Goal: Task Accomplishment & Management: Manage account settings

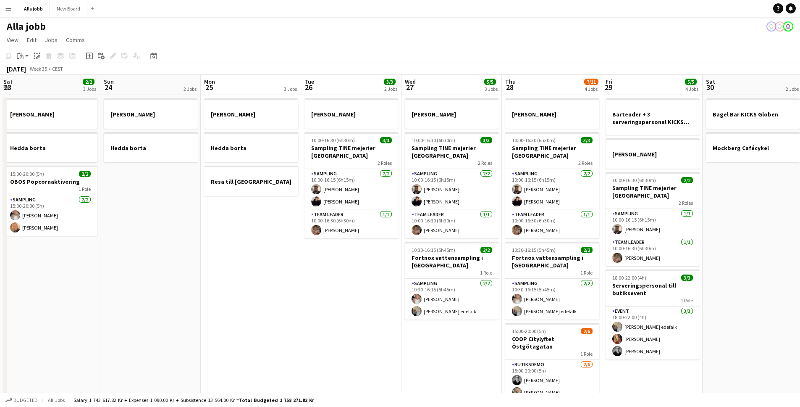
scroll to position [0, 215]
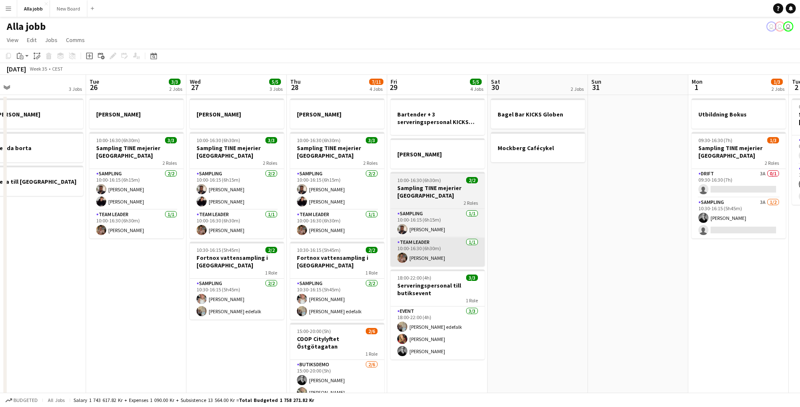
click at [477, 261] on app-calendar-viewport "Sat 23 2/2 3 Jobs Sun 24 2 Jobs Mon 25 3 Jobs Tue 26 3/3 2 Jobs Wed 27 5/5 3 Jo…" at bounding box center [400, 270] width 800 height 390
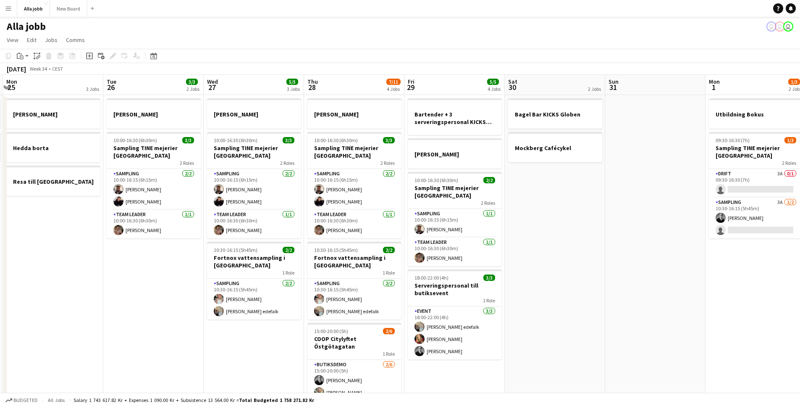
drag, startPoint x: 406, startPoint y: 257, endPoint x: 609, endPoint y: 236, distance: 204.7
click at [609, 236] on app-calendar-viewport "Sat 23 2/2 3 Jobs Sun 24 2 Jobs Mon 25 3 Jobs Tue 26 3/3 2 Jobs Wed 27 5/5 3 Jo…" at bounding box center [400, 270] width 800 height 390
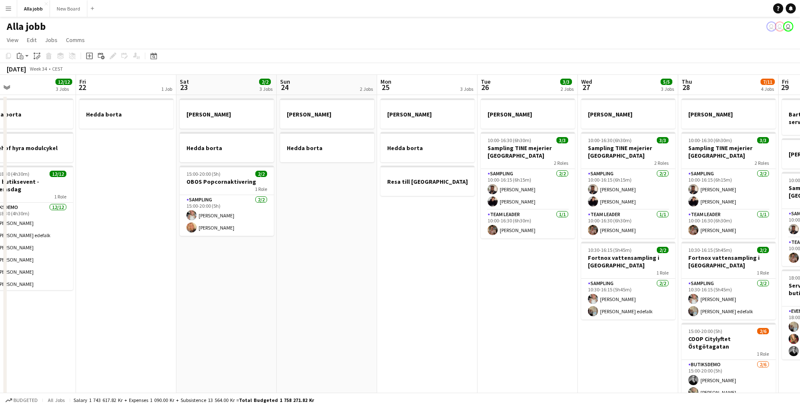
scroll to position [0, 225]
drag, startPoint x: 233, startPoint y: 304, endPoint x: 402, endPoint y: 287, distance: 169.7
click at [402, 287] on app-calendar-viewport "Tue 19 1 Job Wed 20 1 Job Thu 21 12/12 3 Jobs Fri 22 1 Job Sat 23 2/2 3 Jobs Su…" at bounding box center [400, 270] width 800 height 390
click at [243, 210] on app-card-role "Sampling [DATE] 15:00-20:00 (5h) [PERSON_NAME] [PERSON_NAME]" at bounding box center [227, 215] width 94 height 41
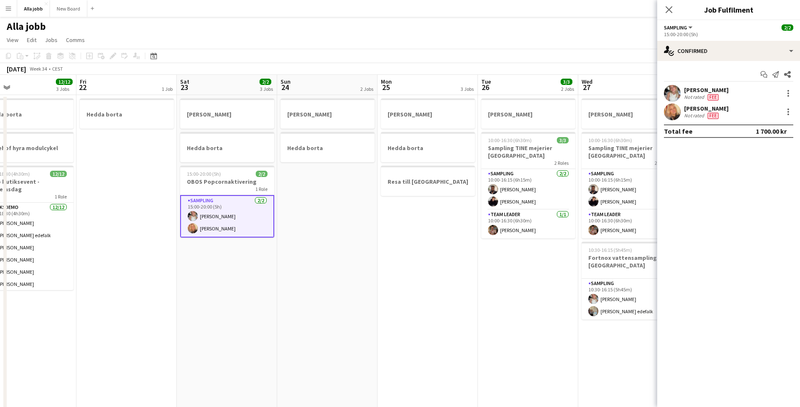
click at [233, 211] on app-card-role "Sampling [DATE] 15:00-20:00 (5h) [PERSON_NAME] [PERSON_NAME]" at bounding box center [227, 216] width 94 height 42
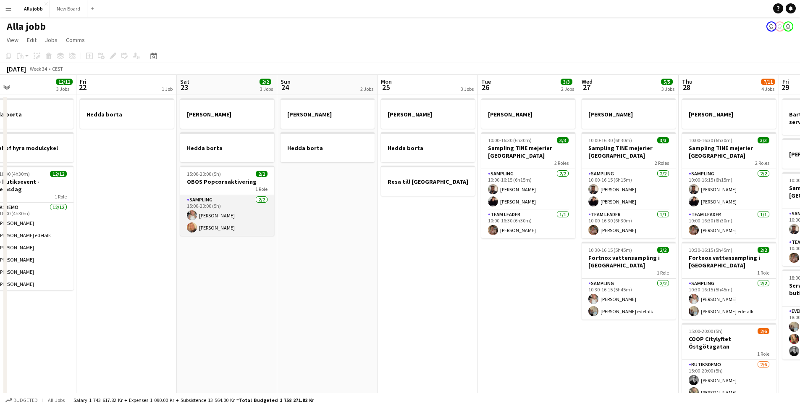
click at [246, 204] on app-card-role "Sampling [DATE] 15:00-20:00 (5h) [PERSON_NAME] [PERSON_NAME]" at bounding box center [227, 215] width 94 height 41
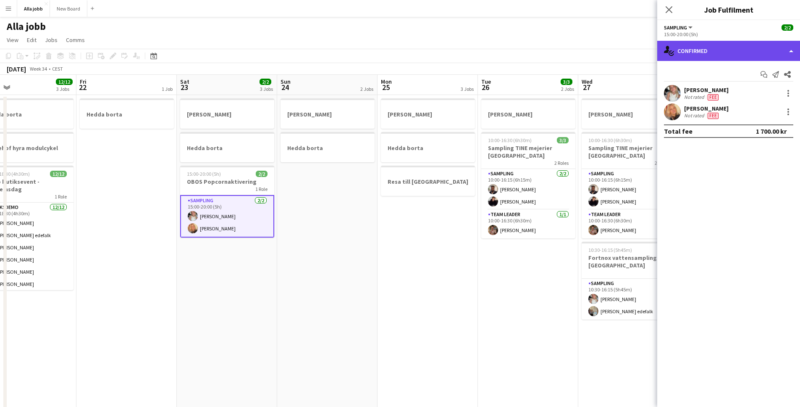
click at [724, 55] on div "single-neutral-actions-check-2 Confirmed" at bounding box center [728, 51] width 143 height 20
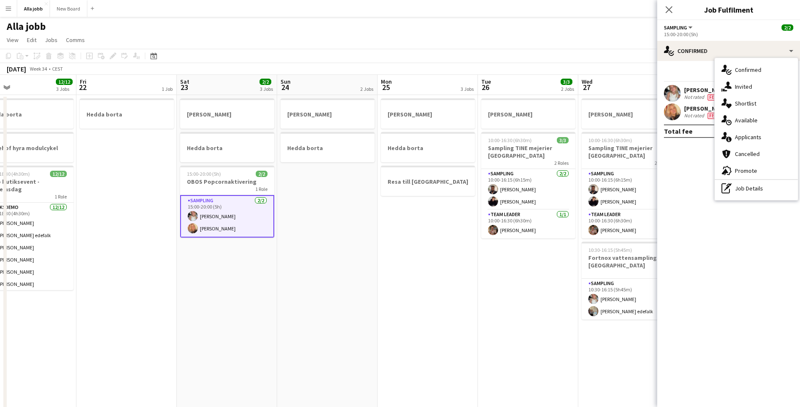
click at [743, 194] on div "pen-write Job Details" at bounding box center [756, 188] width 83 height 17
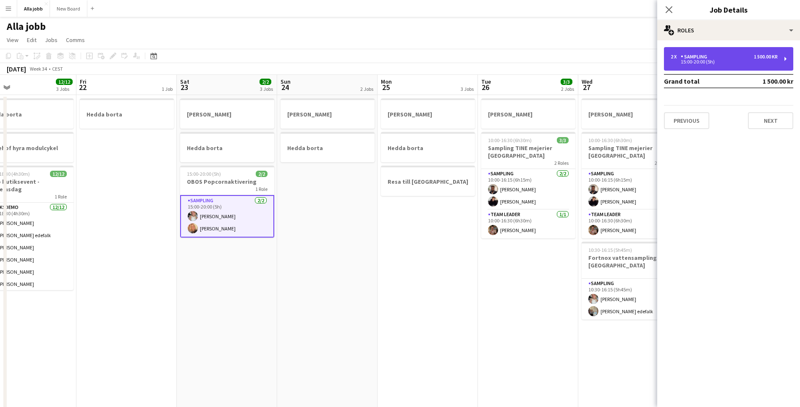
click at [685, 60] on div "15:00-20:00 (5h)" at bounding box center [724, 62] width 107 height 4
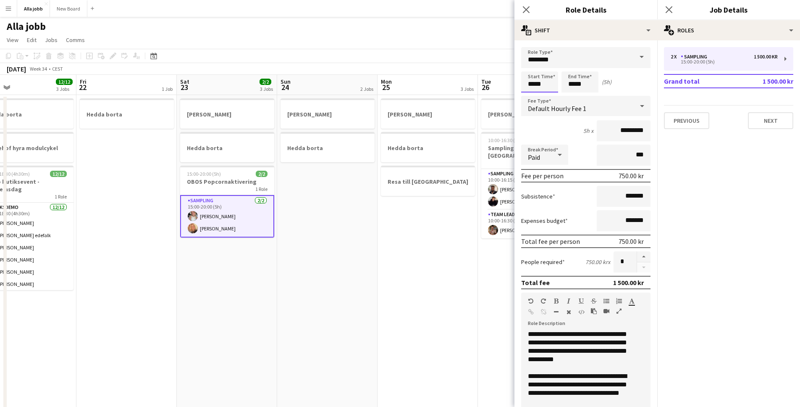
click at [533, 84] on input "*****" at bounding box center [539, 81] width 37 height 21
type input "*****"
click at [532, 68] on div at bounding box center [531, 67] width 17 height 8
click at [451, 281] on app-date-cell "[PERSON_NAME] borta Resa till [GEOGRAPHIC_DATA]" at bounding box center [428, 280] width 100 height 370
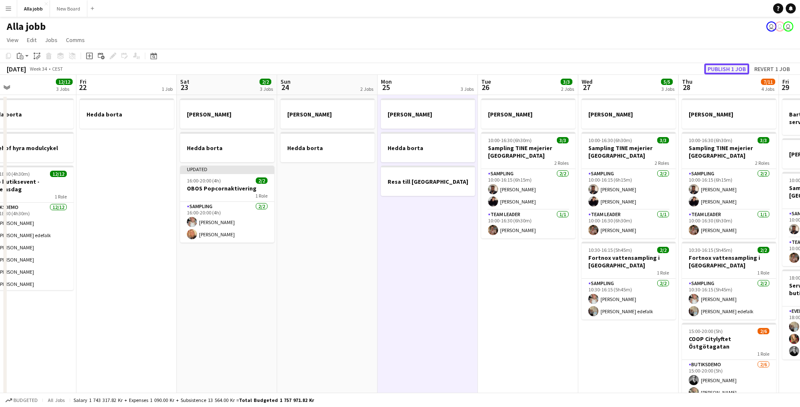
click at [730, 68] on button "Publish 1 job" at bounding box center [726, 68] width 45 height 11
